Goal: Communication & Community: Answer question/provide support

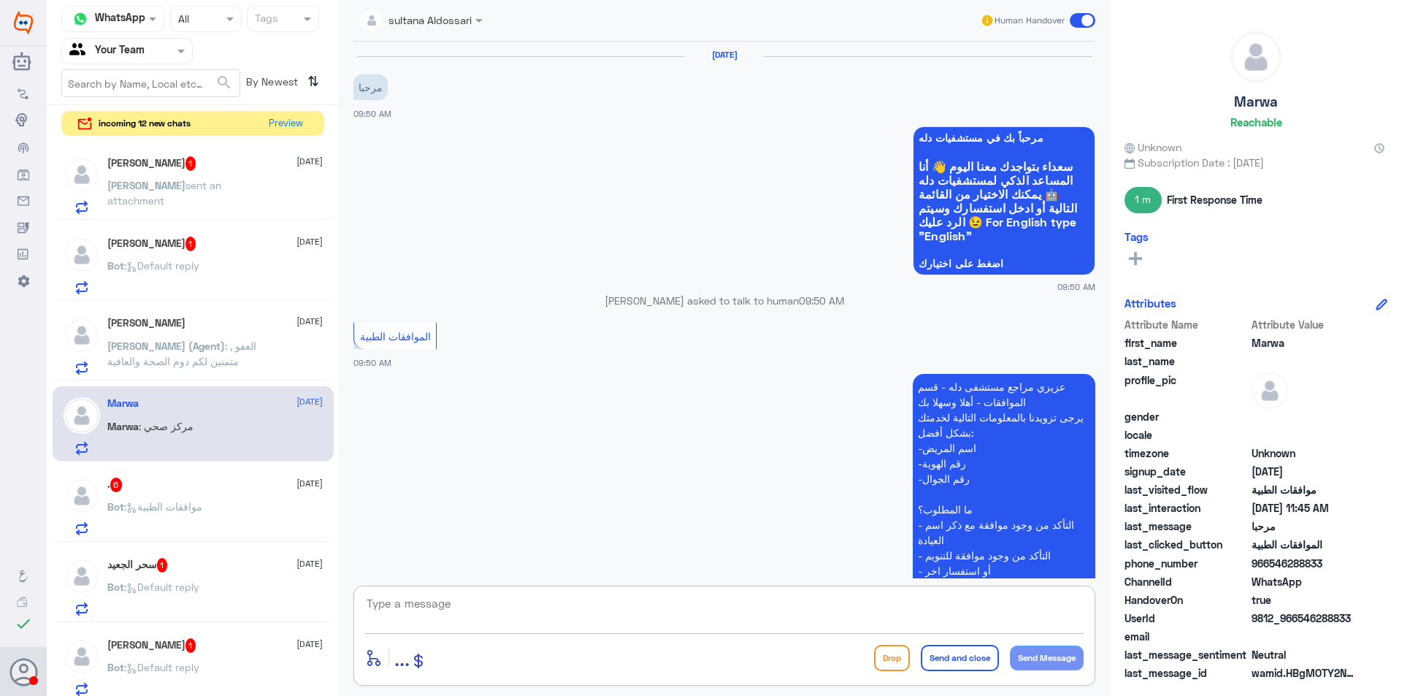
scroll to position [1519, 0]
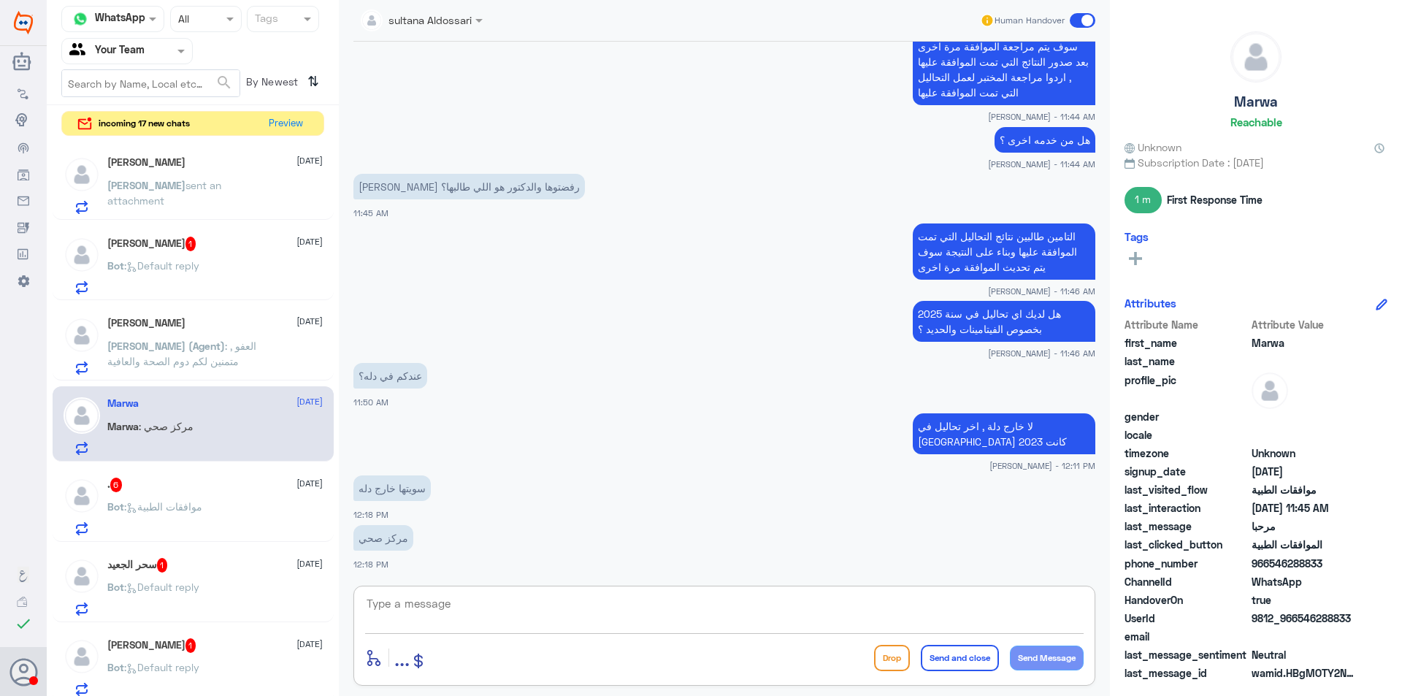
click at [511, 604] on textarea at bounding box center [724, 612] width 719 height 36
type textarea "ممكن تزودني بها"
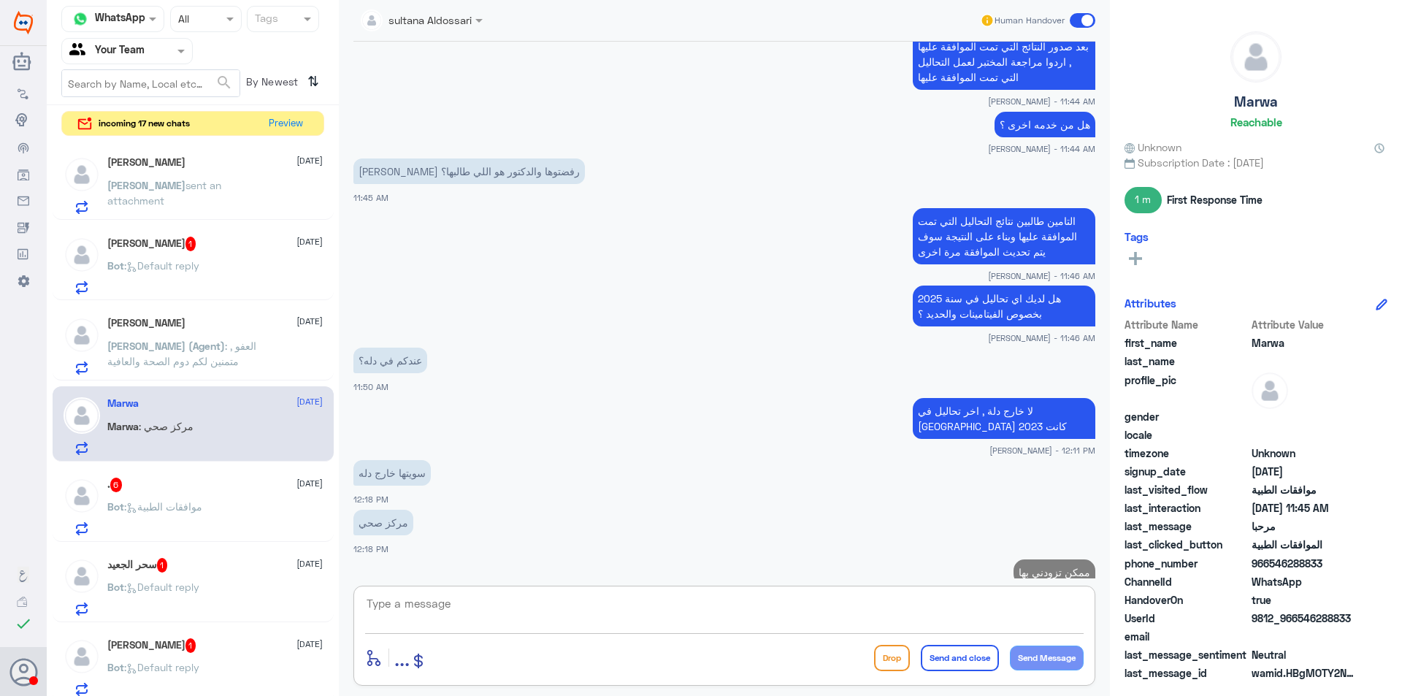
scroll to position [1566, 0]
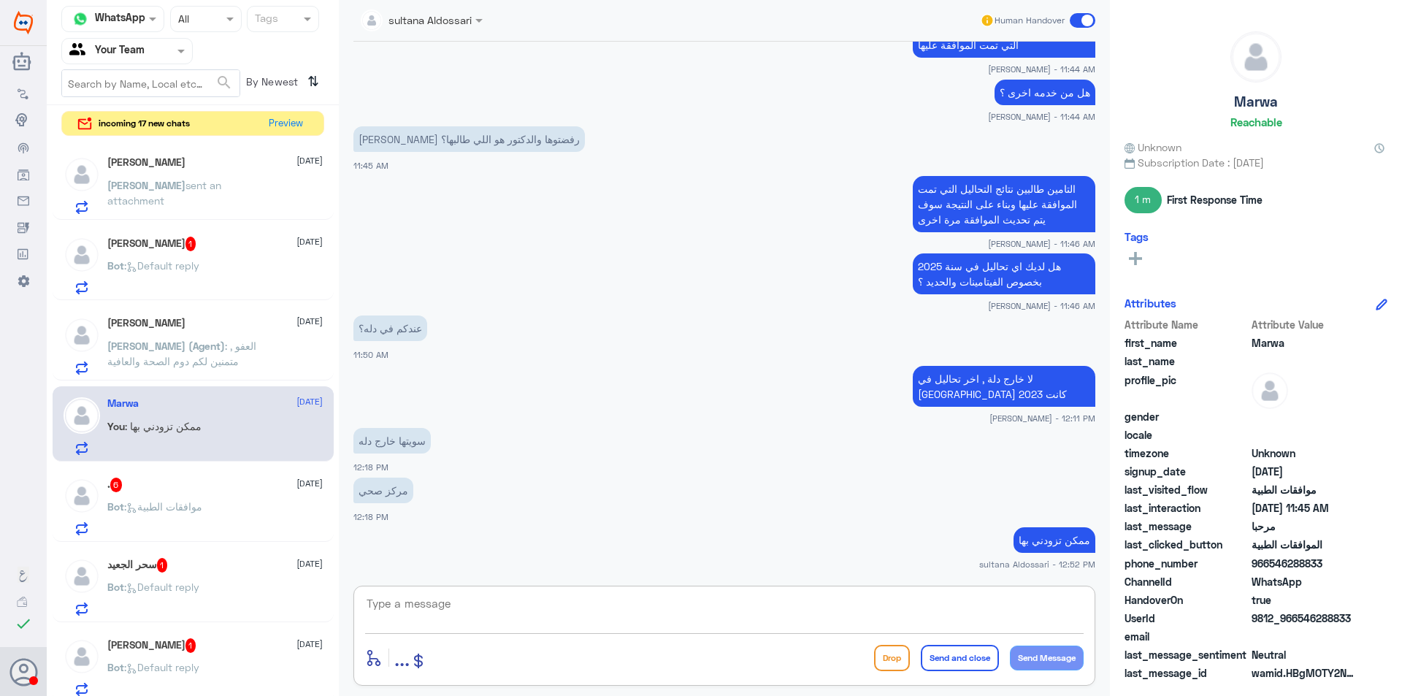
click at [219, 253] on div "[PERSON_NAME] 1 [DATE] Bot : Default reply" at bounding box center [214, 266] width 215 height 58
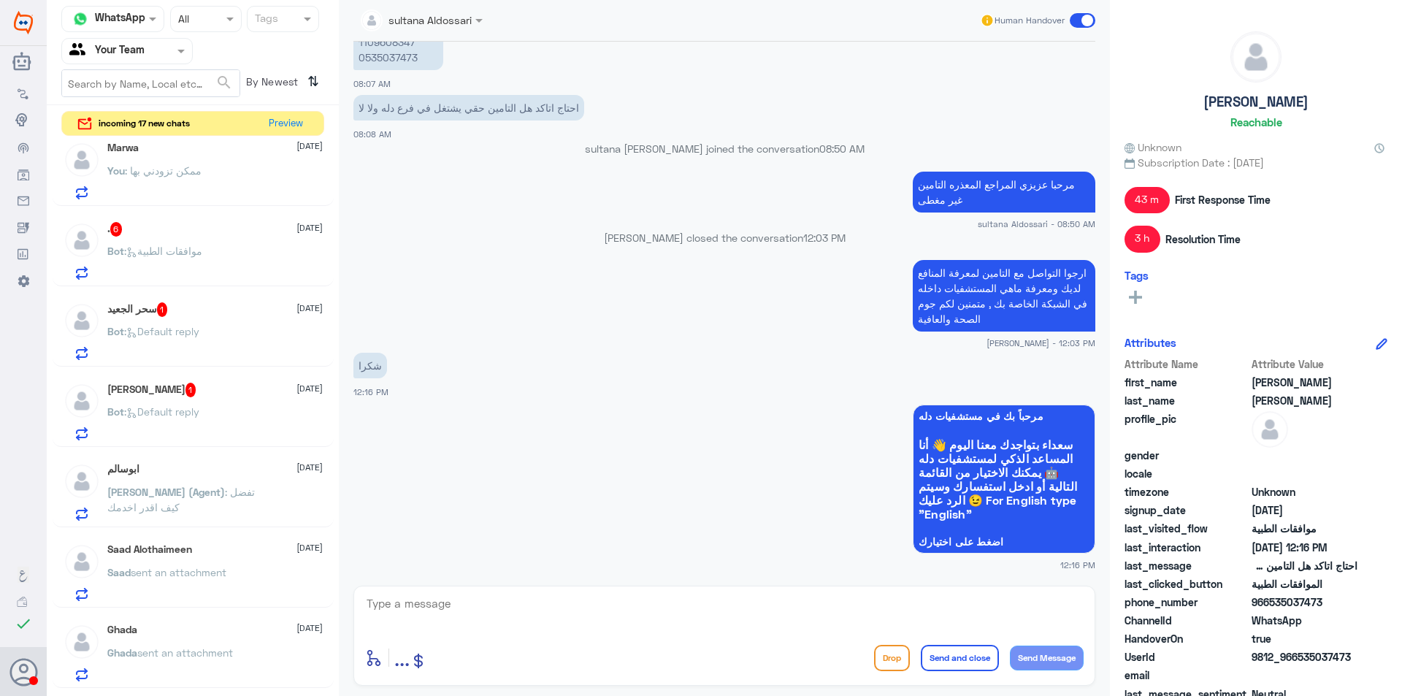
scroll to position [219, 0]
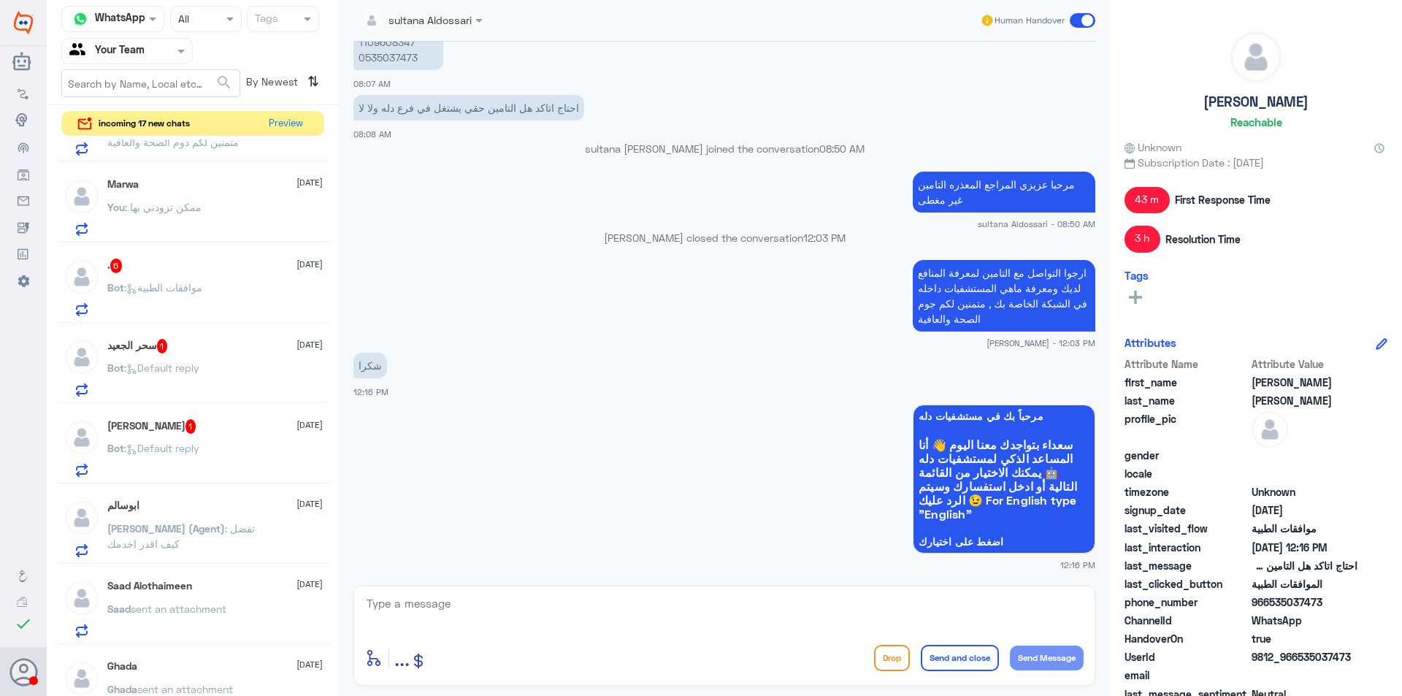
click at [232, 426] on div "[PERSON_NAME] 1 [DATE]" at bounding box center [214, 426] width 215 height 15
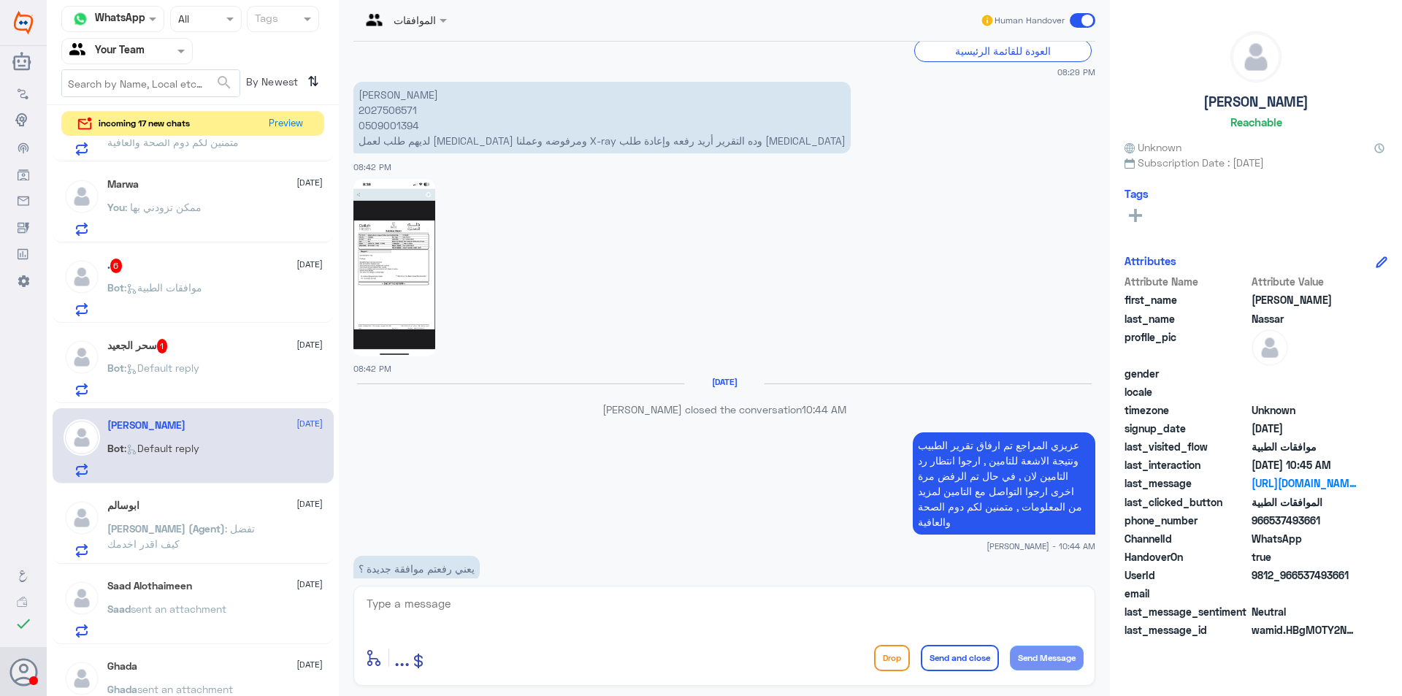
scroll to position [655, 0]
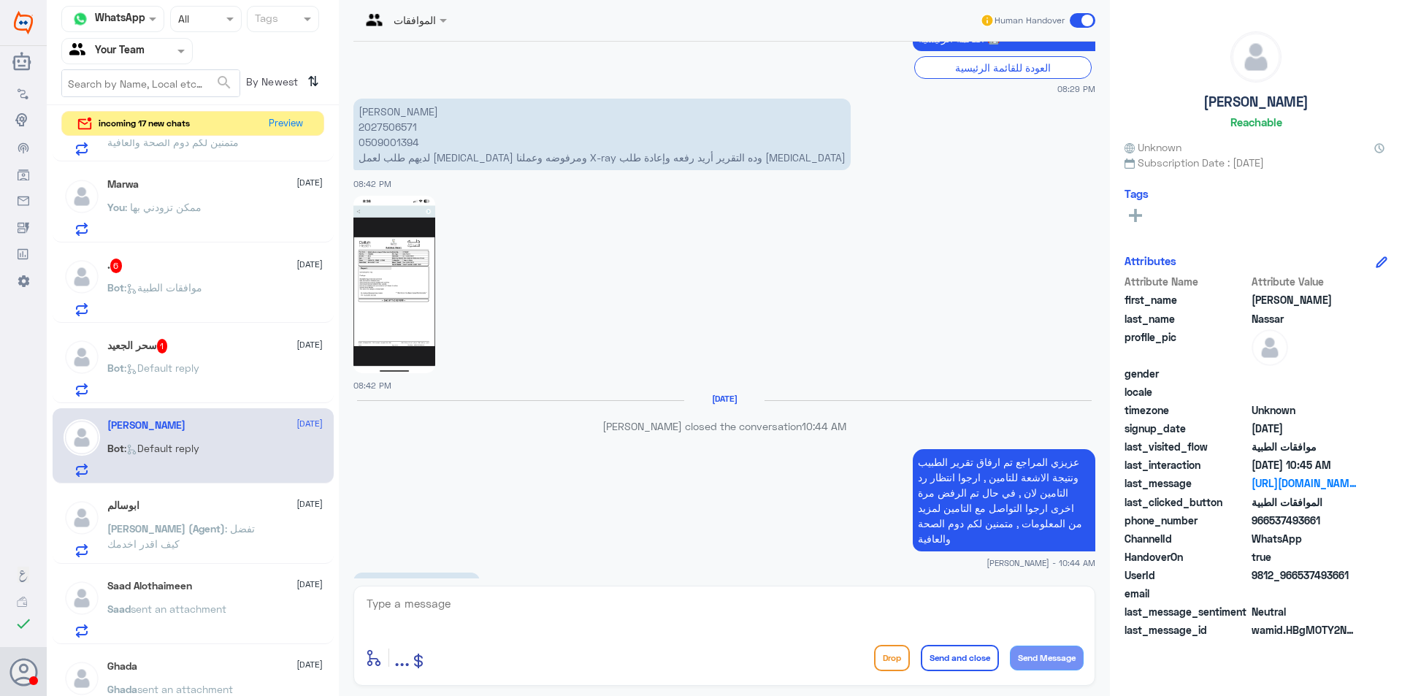
click at [375, 258] on img at bounding box center [395, 284] width 82 height 177
click at [598, 627] on textarea at bounding box center [724, 612] width 719 height 36
type textarea "تمت المتابعه مرة اخرى"
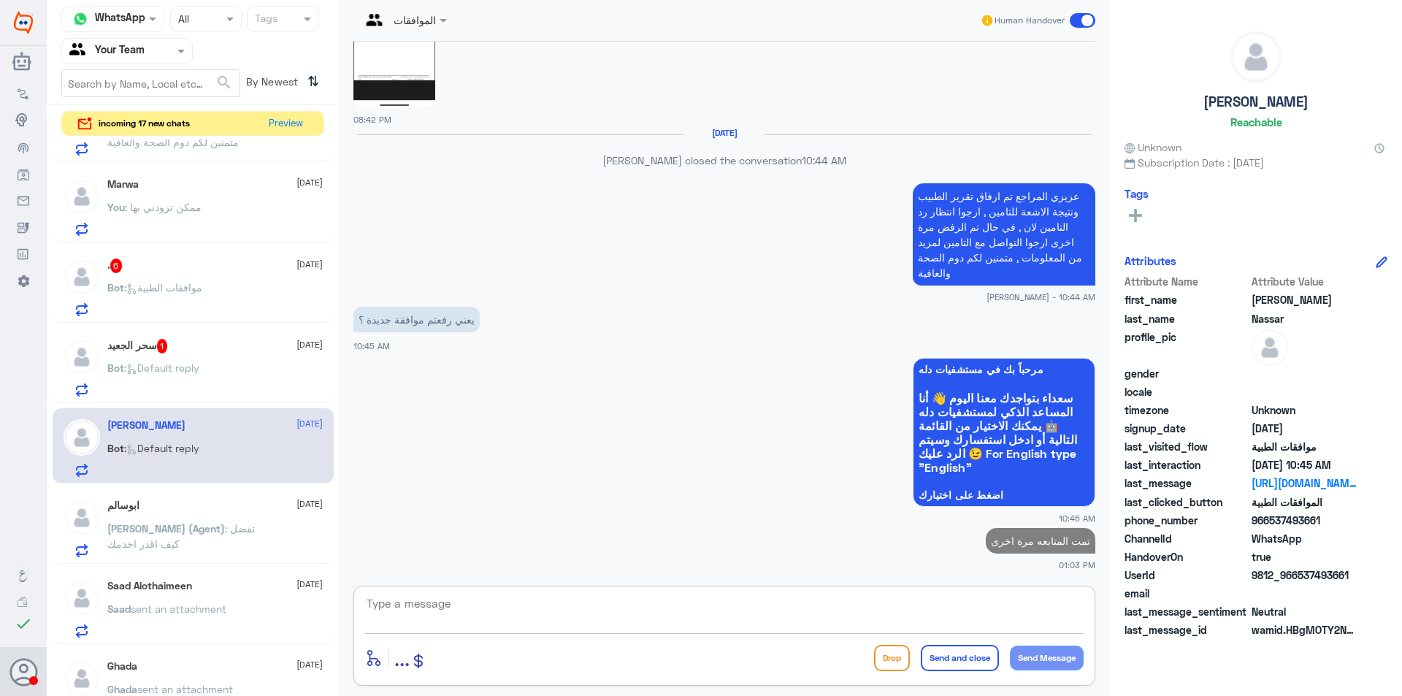
click at [173, 355] on div "سحر [PERSON_NAME] 1 [DATE] Bot : Default reply" at bounding box center [214, 368] width 215 height 58
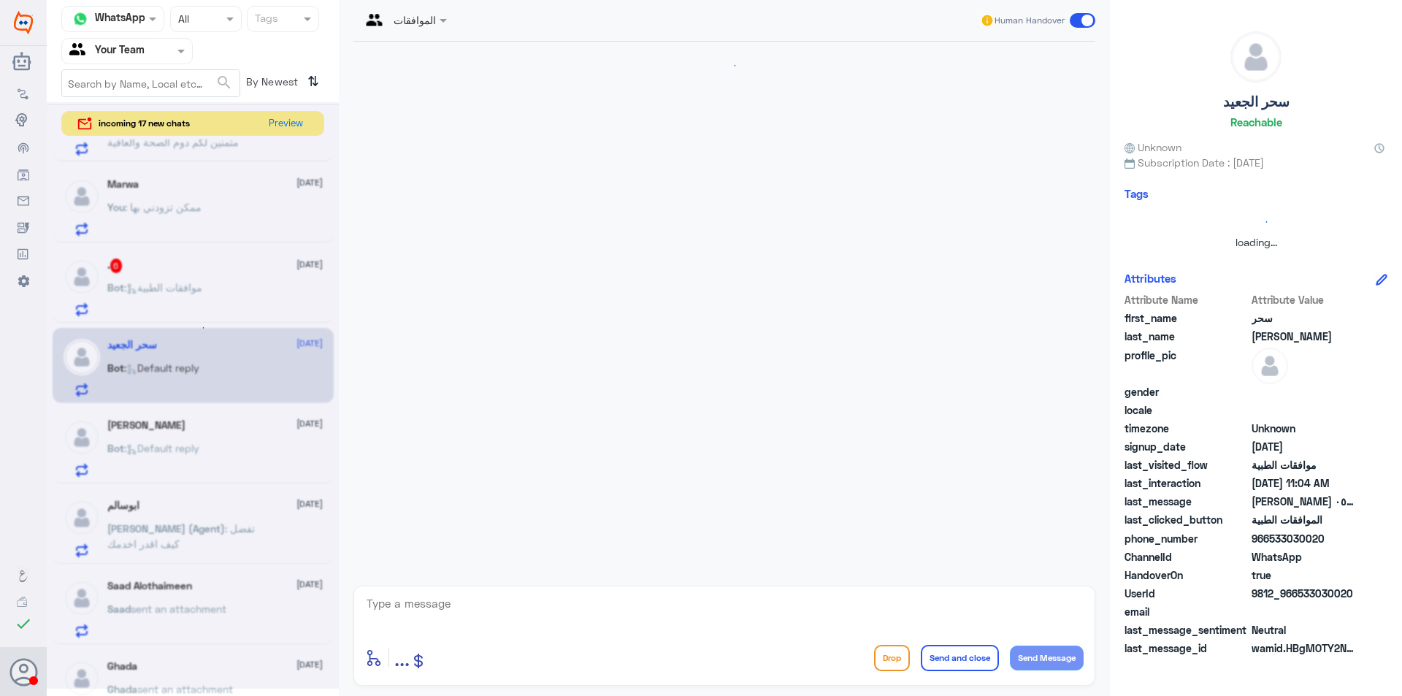
scroll to position [607, 0]
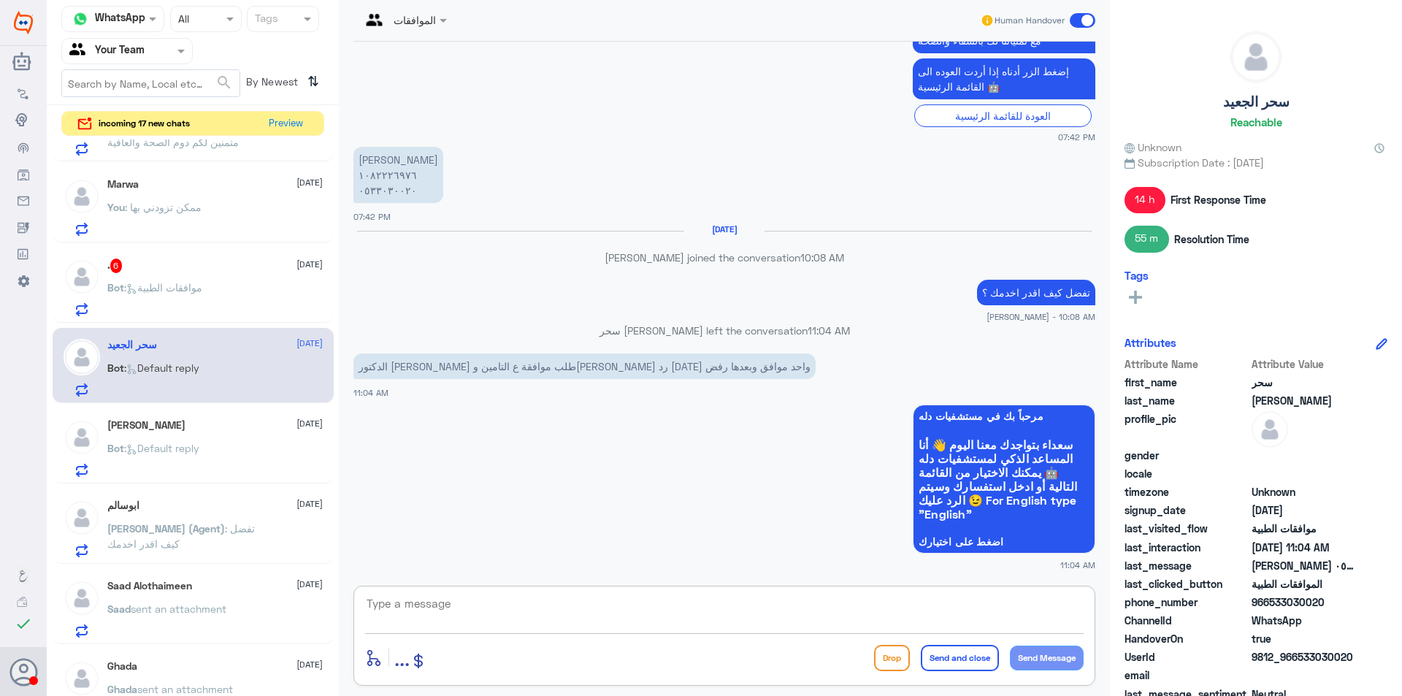
click at [400, 599] on textarea at bounding box center [724, 612] width 719 height 36
drag, startPoint x: 459, startPoint y: 603, endPoint x: 315, endPoint y: 599, distance: 143.9
click at [307, 597] on div "Channel WhatsApp Status × All Tags Agent Filter Your Team search By Newest ⇅ in…" at bounding box center [725, 350] width 1356 height 700
type textarea "1082226976"
type textarea "الطلب مكرر لي اشعة الرنين"
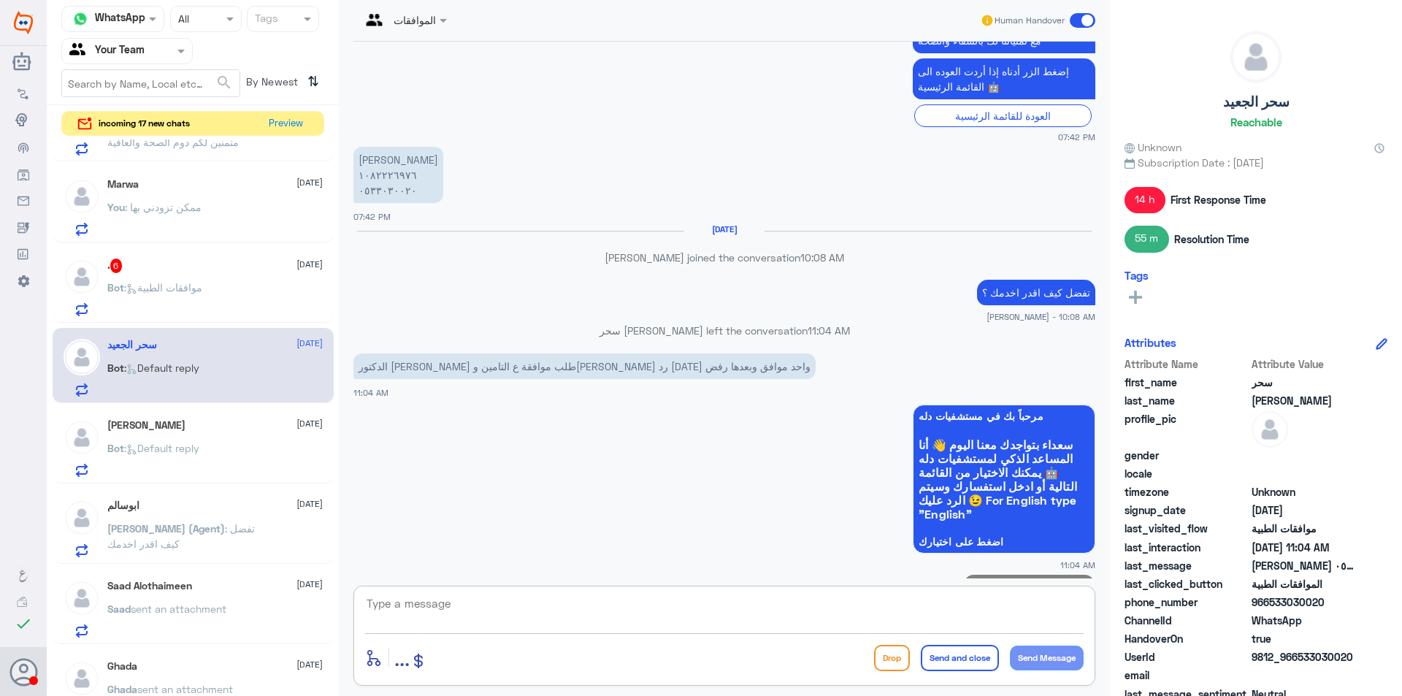
scroll to position [654, 0]
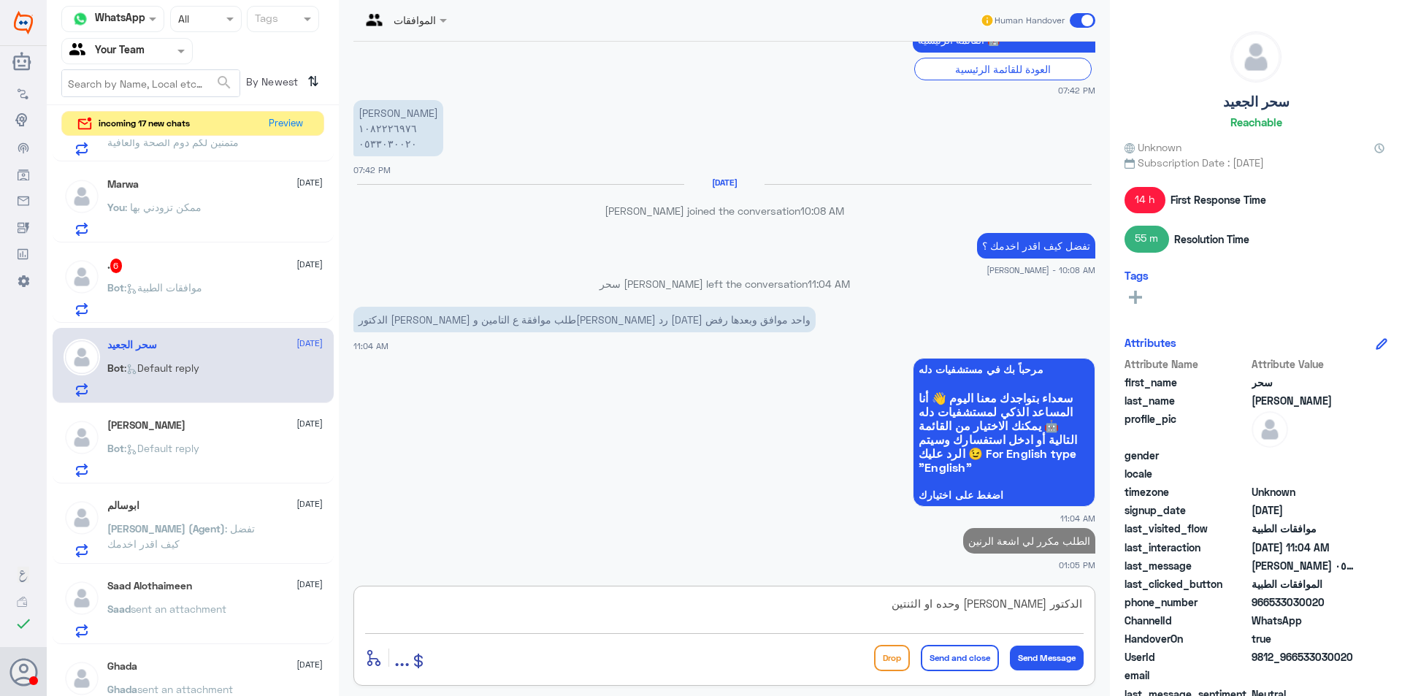
type textarea "الدكتور [PERSON_NAME] وحده او الثنتين"
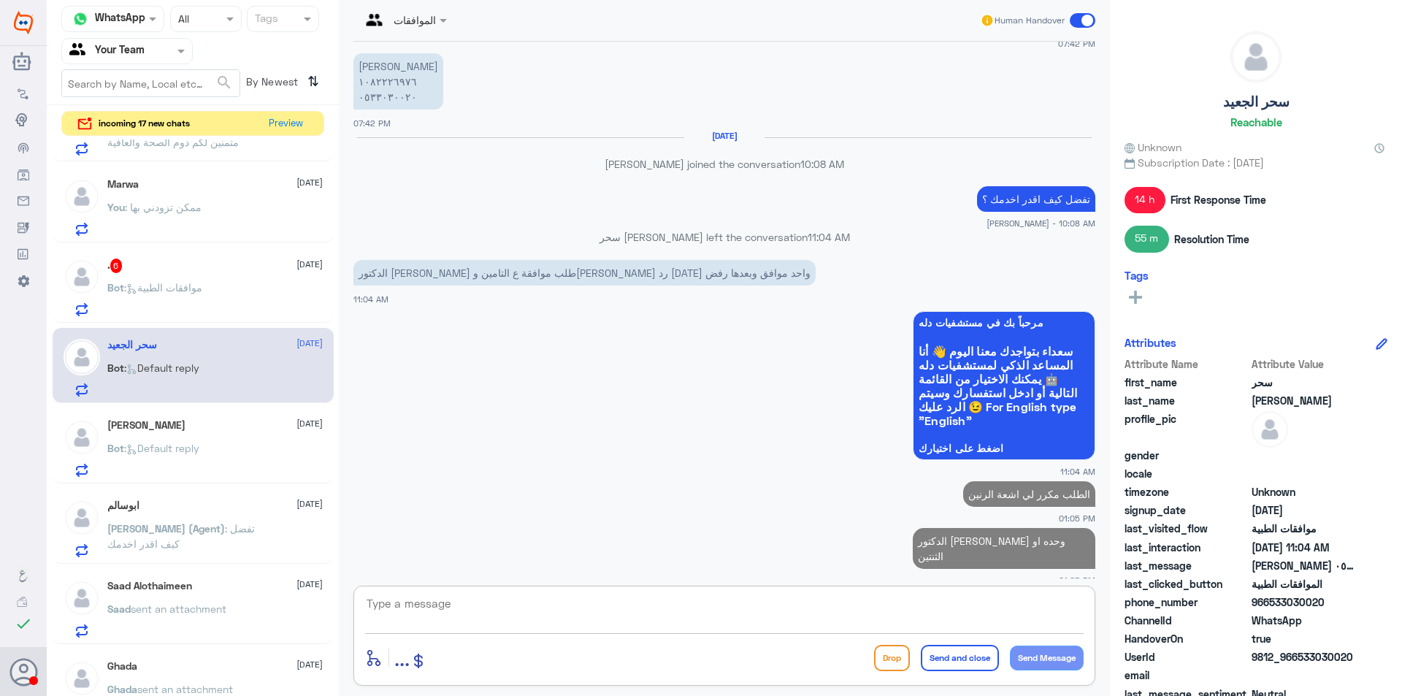
click at [227, 297] on div "Bot : موافقات الطبية" at bounding box center [214, 299] width 215 height 33
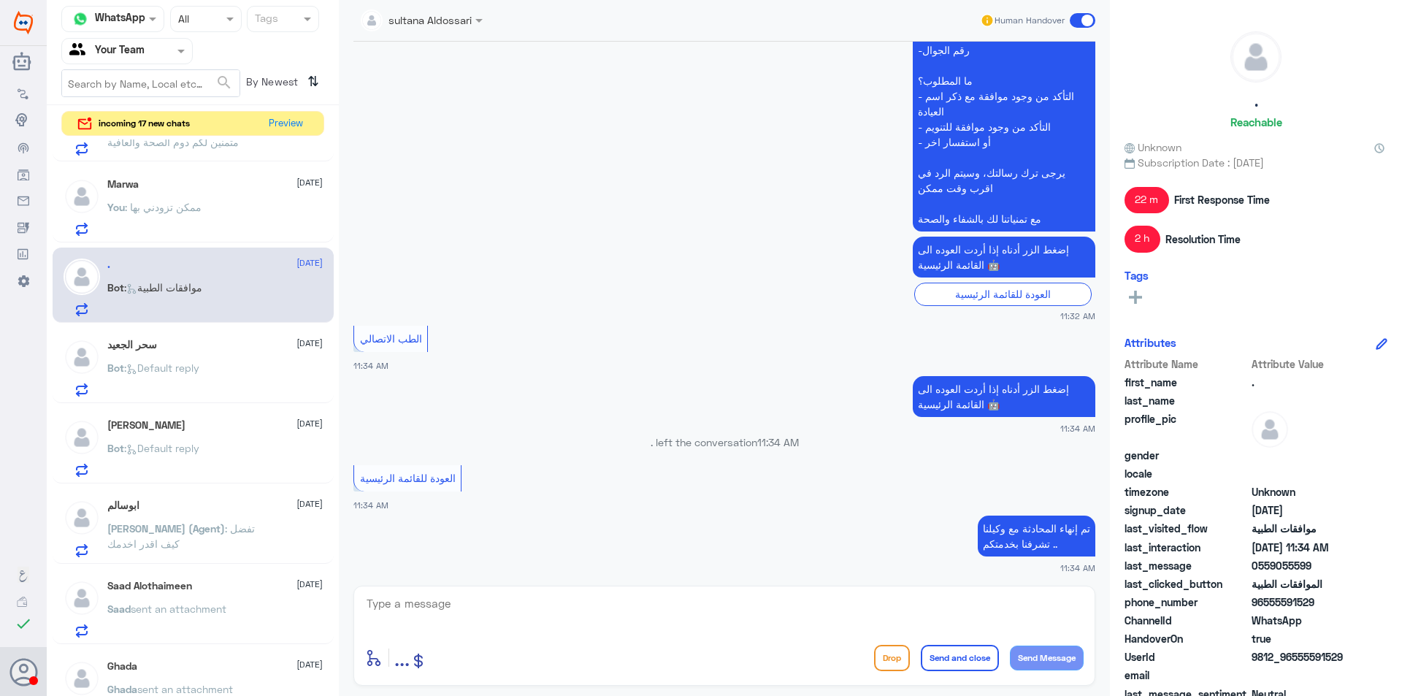
scroll to position [848, 0]
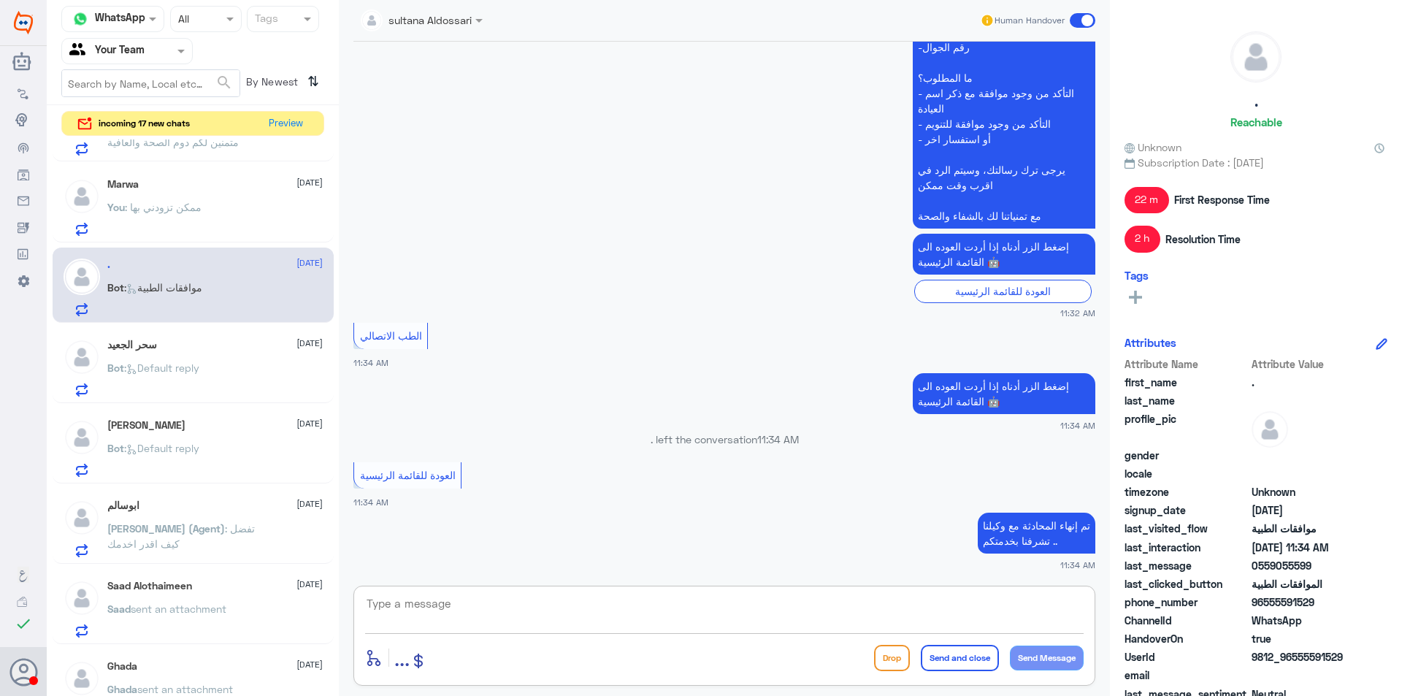
click at [671, 618] on textarea at bounding box center [724, 612] width 719 height 36
type textarea "مرحبا هنا الموافقات الطبية كيف اقدر اساعدك"
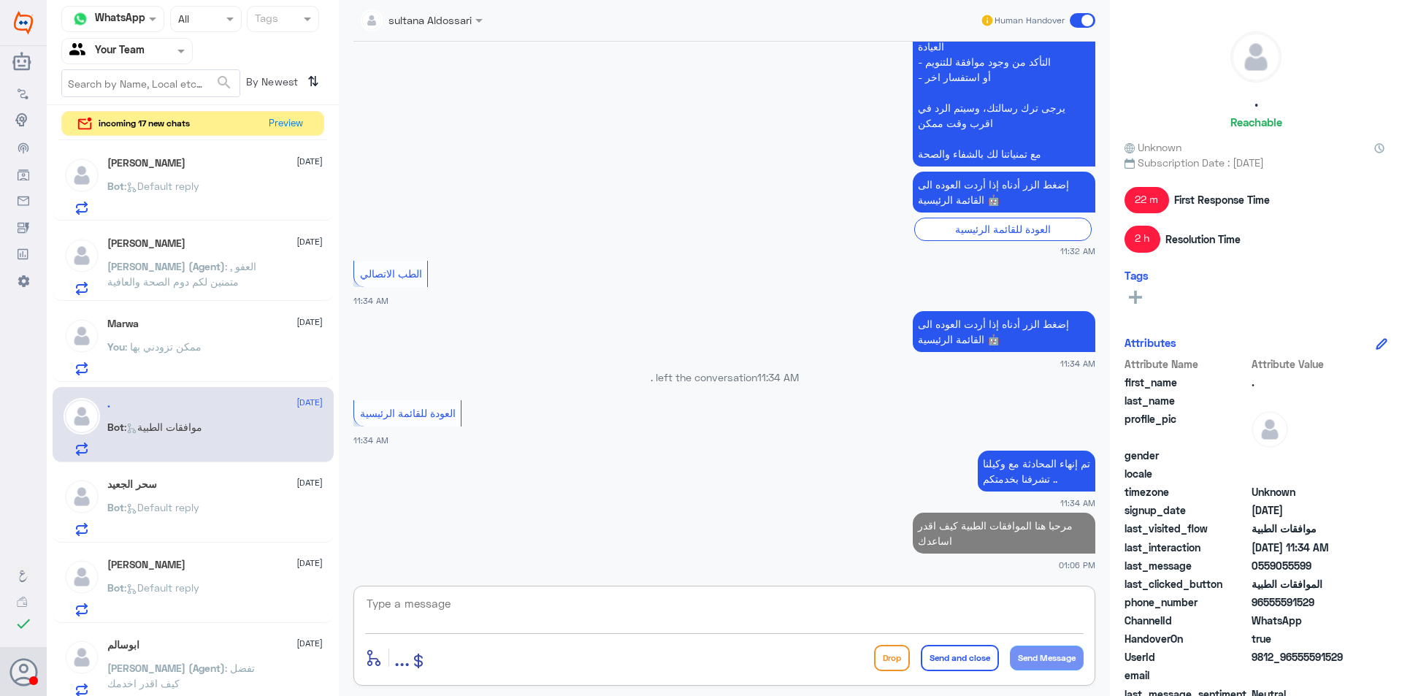
scroll to position [0, 0]
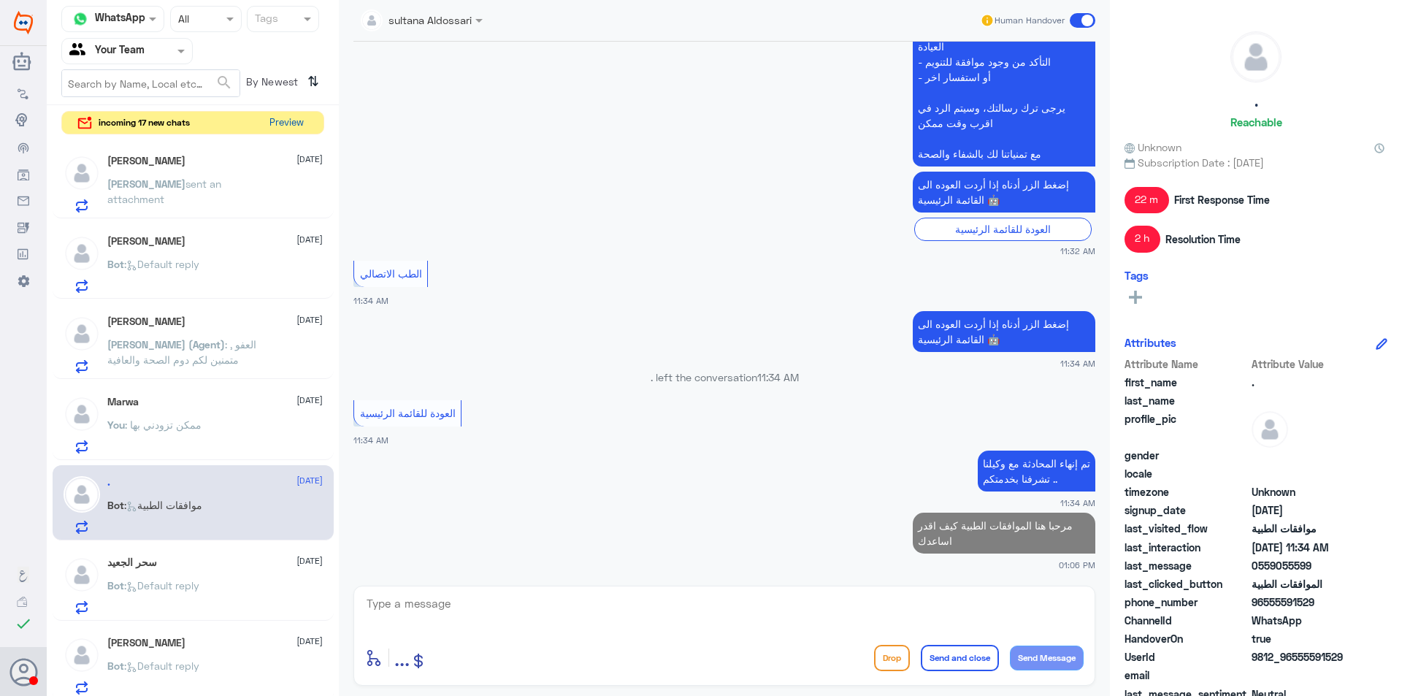
click at [298, 127] on button "Preview" at bounding box center [286, 123] width 45 height 23
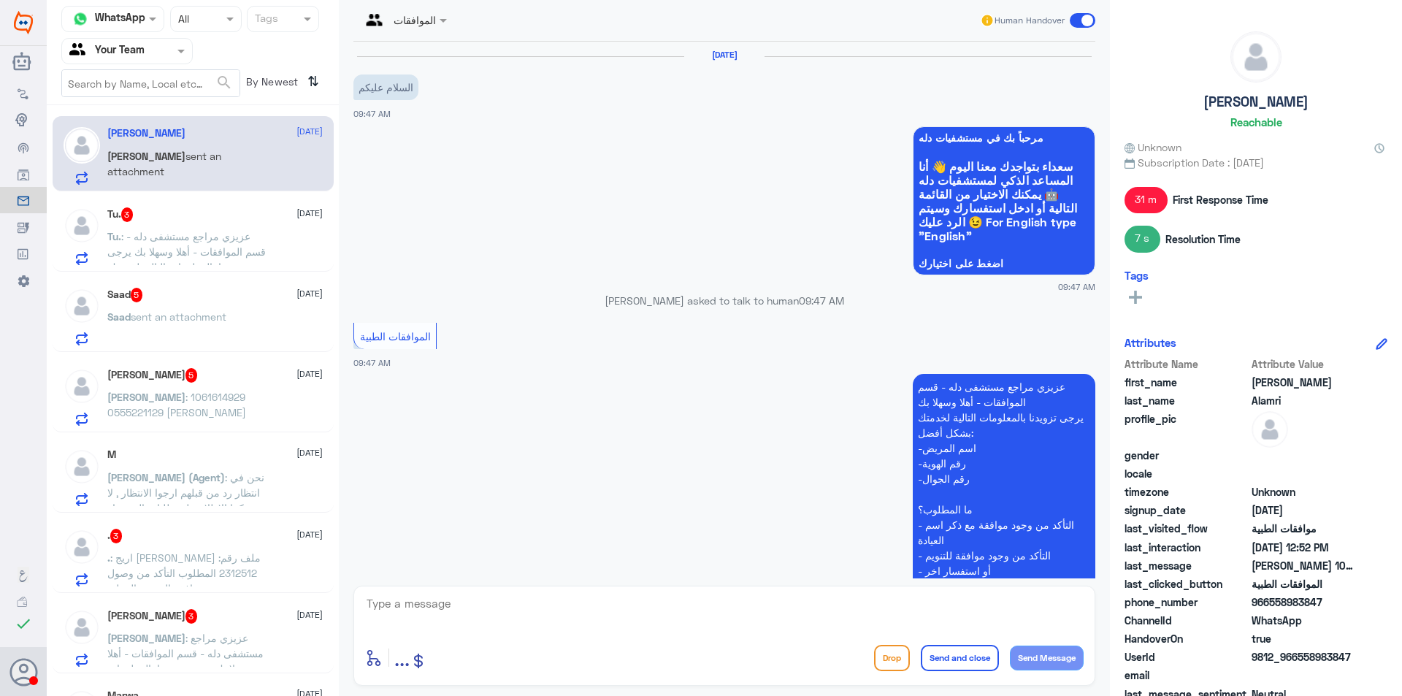
scroll to position [1655, 0]
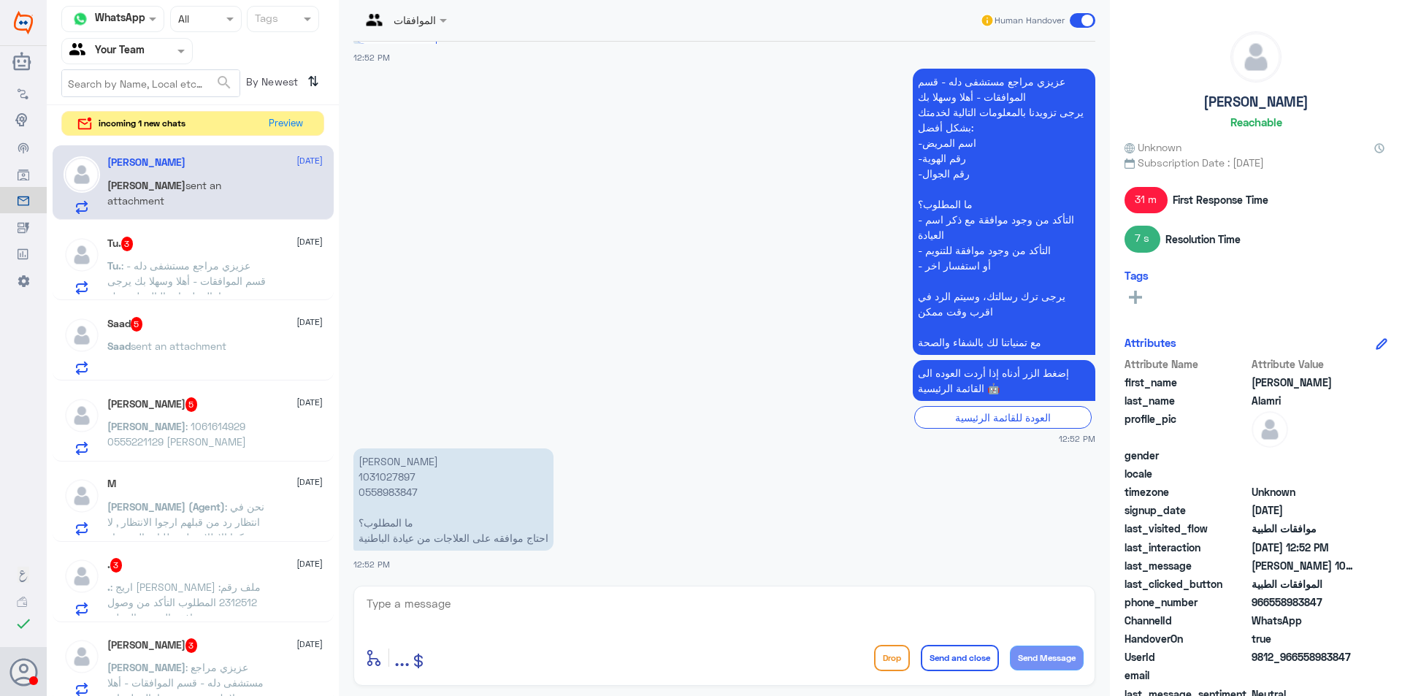
click at [396, 494] on p "[PERSON_NAME] 1031027897 0558983847 ما المطلوب؟ احتاج موافقه على العلاجات من عي…" at bounding box center [454, 499] width 200 height 102
click at [394, 477] on p "[PERSON_NAME] 1031027897 0558983847 ما المطلوب؟ احتاج موافقه على العلاجات من عي…" at bounding box center [454, 499] width 200 height 102
copy p "1031027897"
